Goal: Task Accomplishment & Management: Complete application form

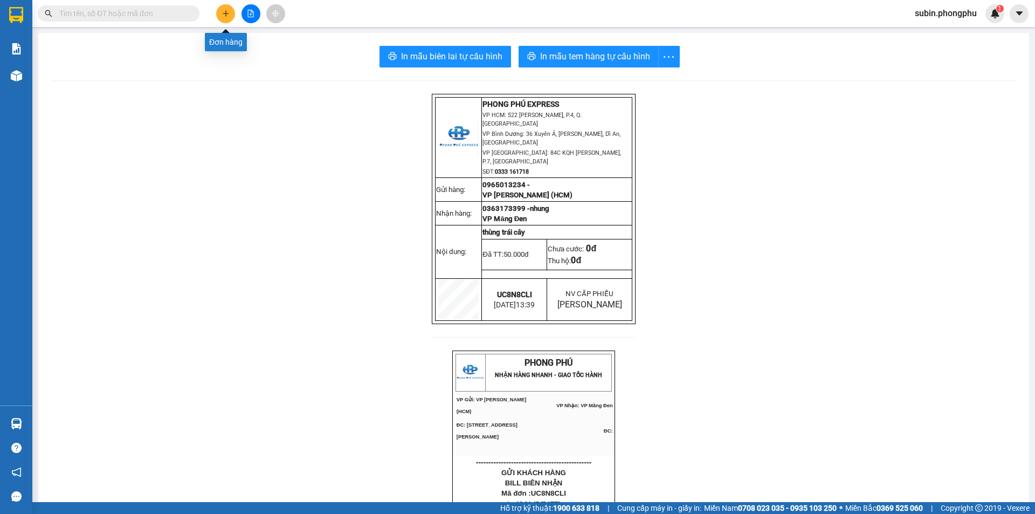
click at [227, 12] on icon "plus" at bounding box center [226, 14] width 8 height 8
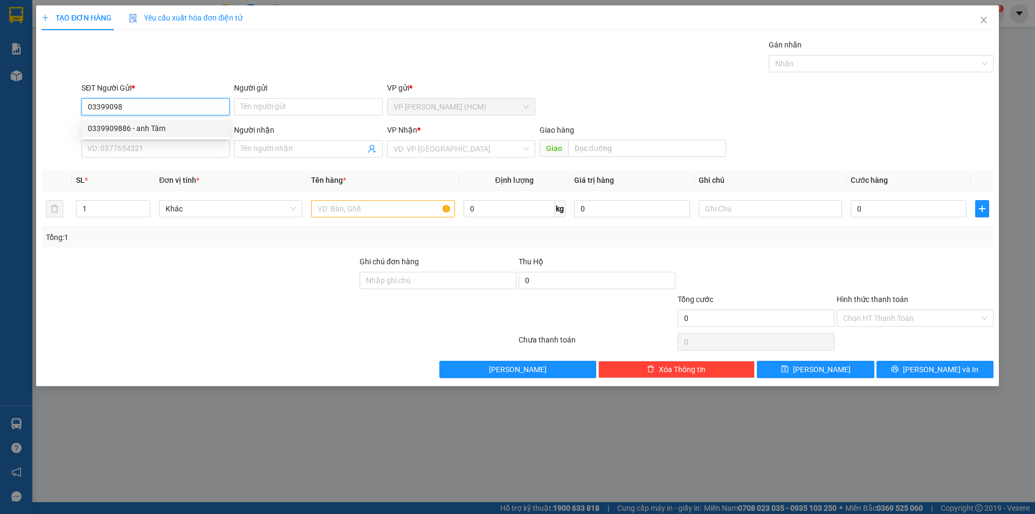
click at [121, 125] on div "0339909886 - anh Tâm" at bounding box center [155, 128] width 135 height 12
type input "0339909886"
type input "anh Tâm"
type input "0935710878"
type input "anh thắng"
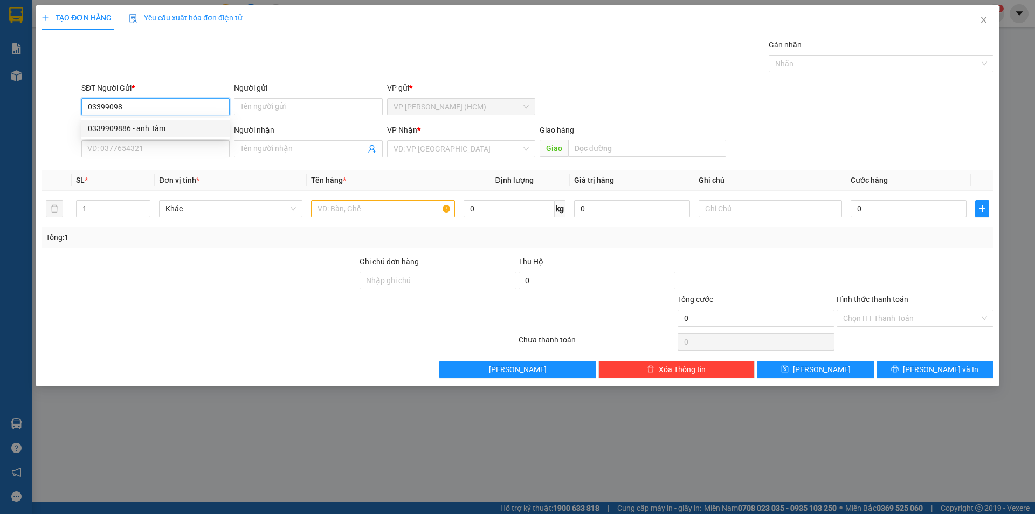
type input "cx trung kiểm ( gần n4 lâm nghiệp ) gia lai"
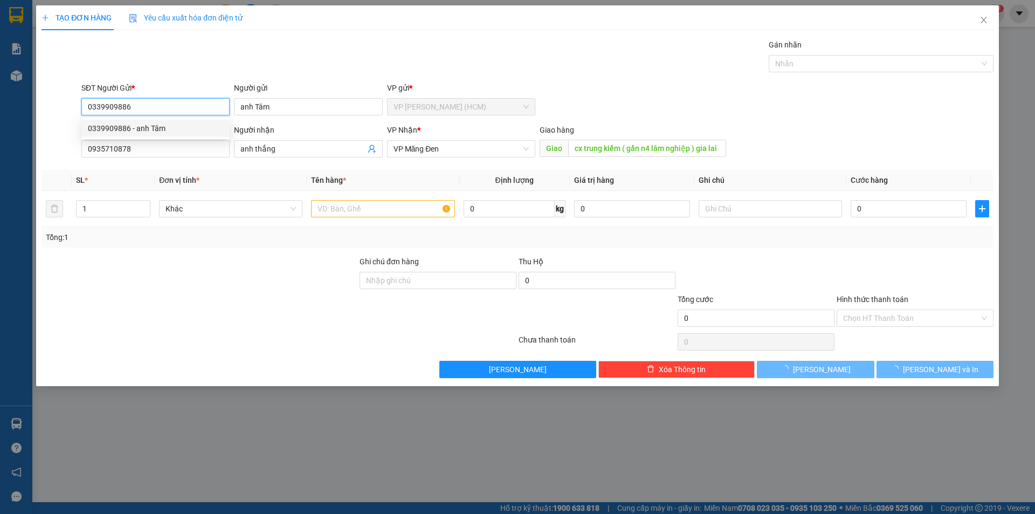
type input "50.000"
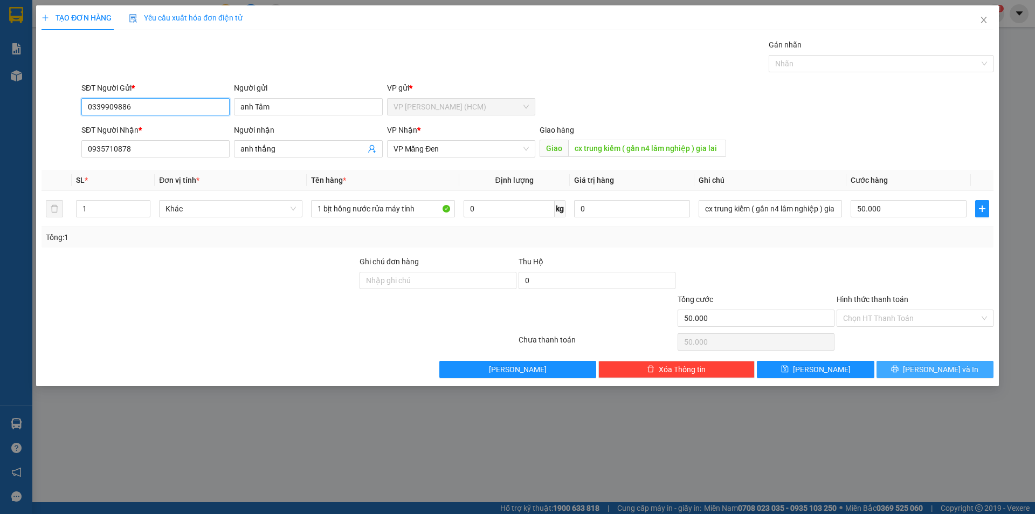
type input "0339909886"
click at [932, 370] on span "[PERSON_NAME] và In" at bounding box center [940, 369] width 75 height 12
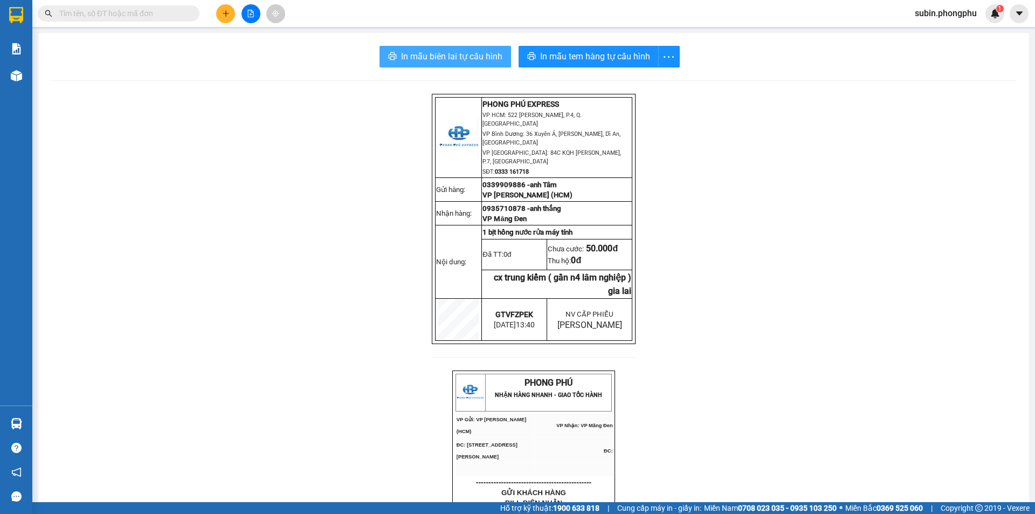
click at [434, 54] on span "In mẫu biên lai tự cấu hình" at bounding box center [451, 56] width 101 height 13
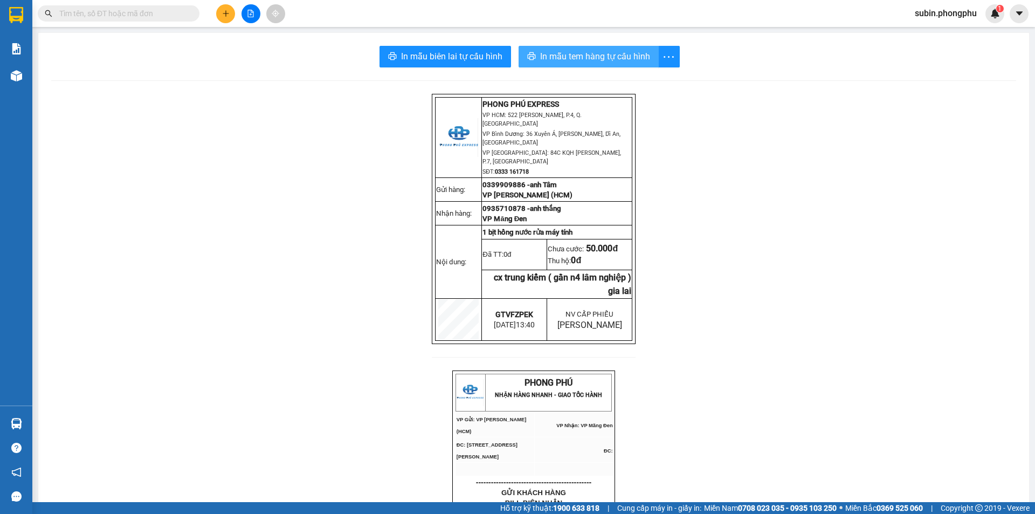
click at [592, 58] on span "In mẫu tem hàng tự cấu hình" at bounding box center [595, 56] width 110 height 13
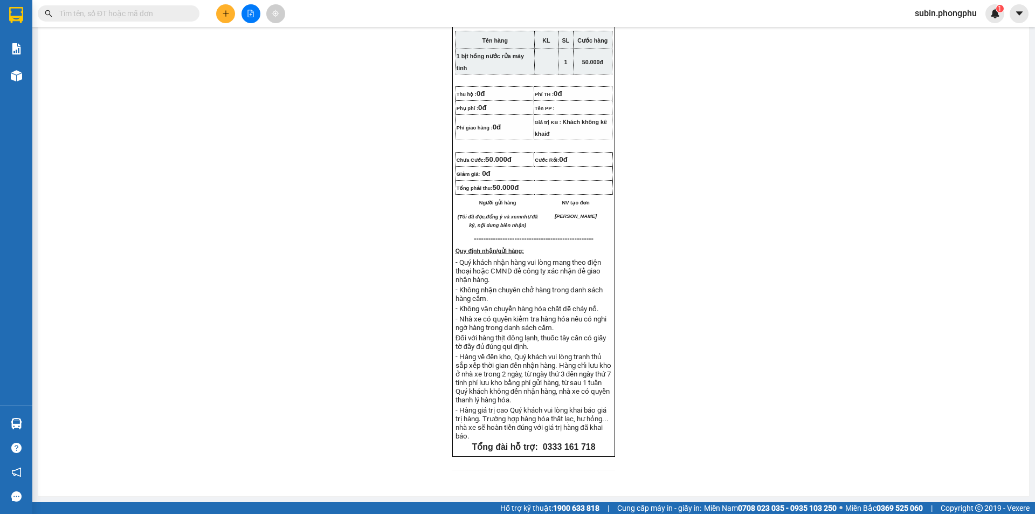
scroll to position [593, 0]
